Goal: Task Accomplishment & Management: Use online tool/utility

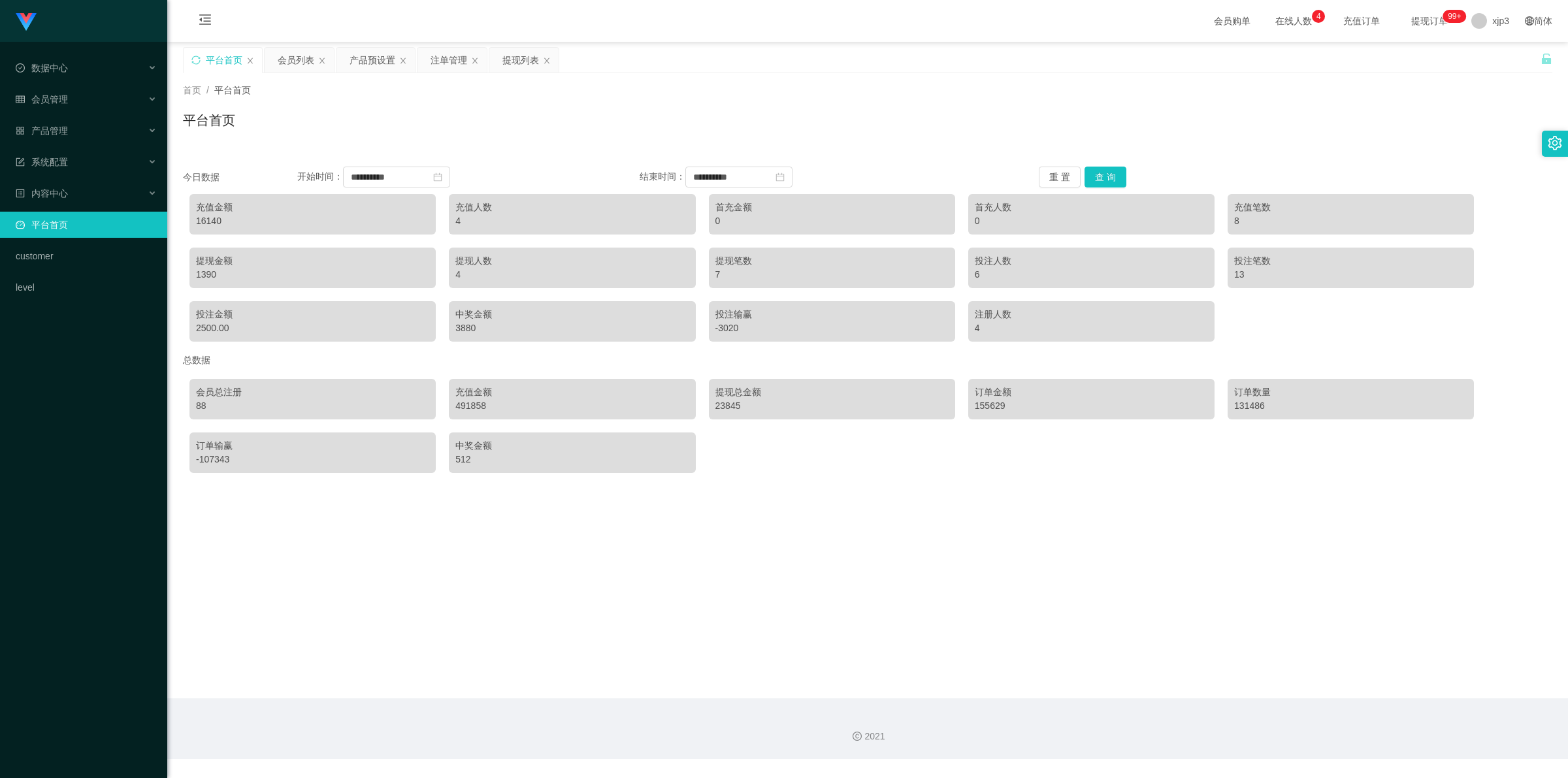
click at [219, 59] on div "平台首页" at bounding box center [224, 60] width 36 height 25
click at [361, 60] on div "产品预设置" at bounding box center [372, 60] width 46 height 25
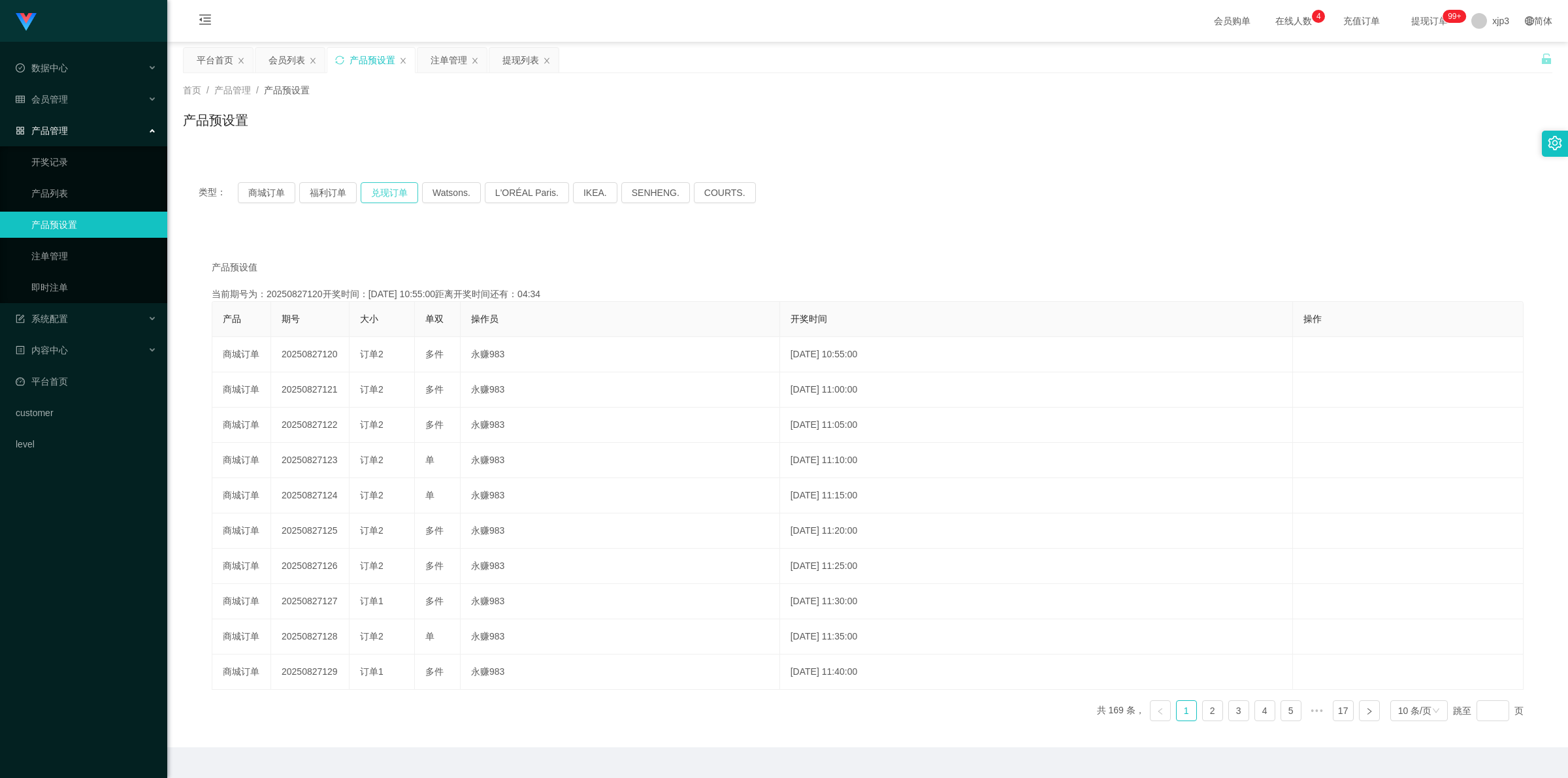
click at [381, 187] on button "兑现订单" at bounding box center [389, 193] width 58 height 21
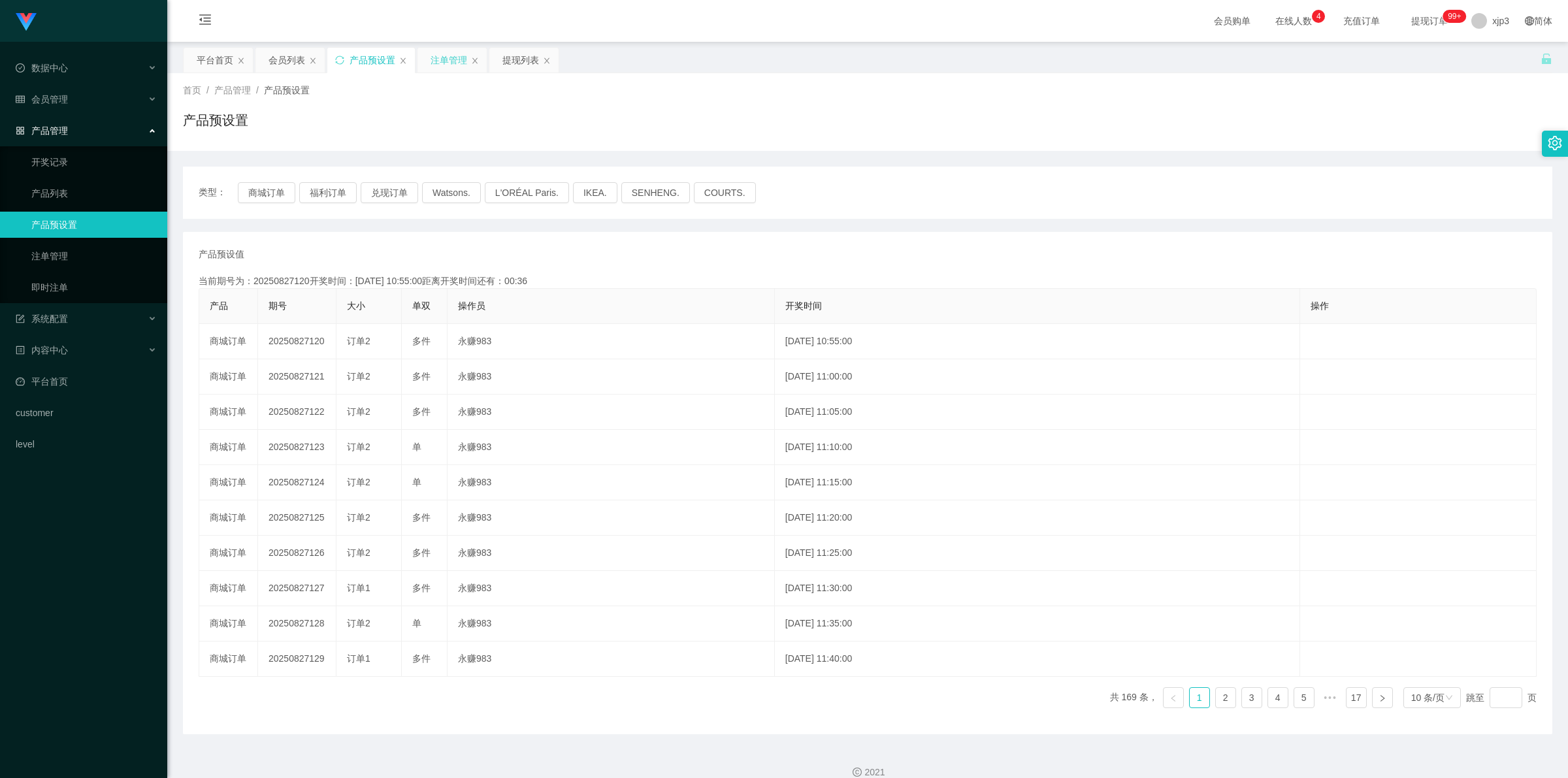
click at [469, 64] on div "注单管理" at bounding box center [452, 60] width 69 height 25
click at [447, 59] on div "注单管理" at bounding box center [449, 60] width 36 height 25
